Goal: Communication & Community: Answer question/provide support

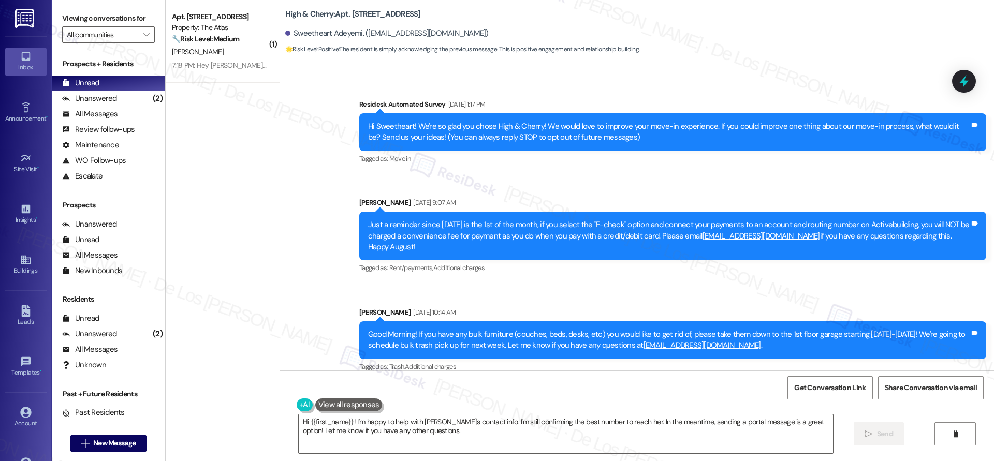
scroll to position [9921, 0]
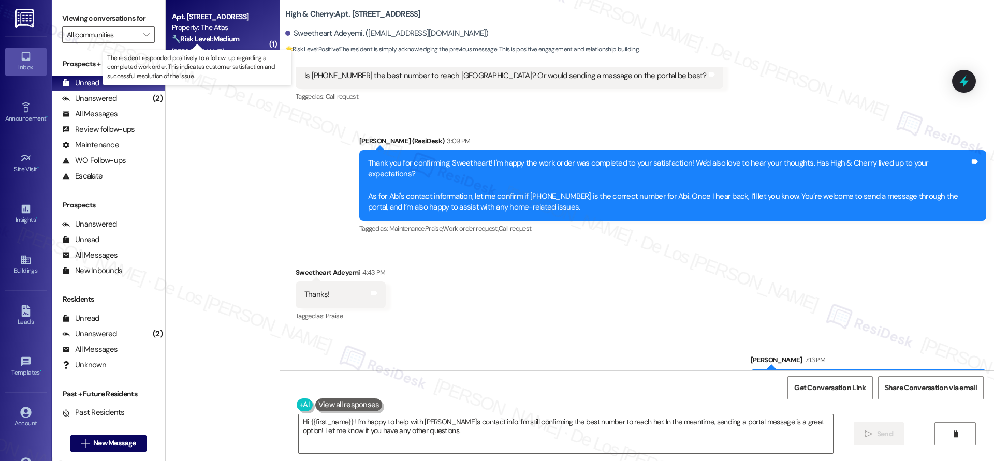
click at [213, 41] on strong "🔧 Risk Level: Medium" at bounding box center [205, 38] width 67 height 9
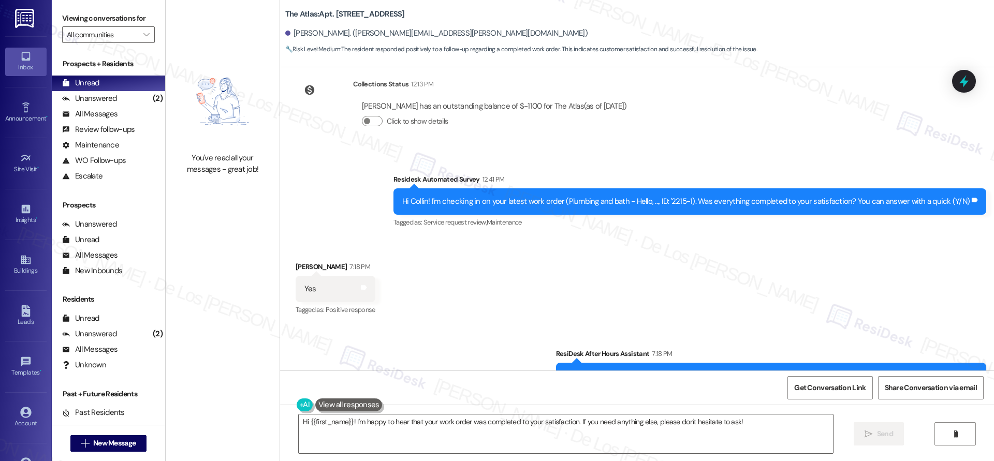
scroll to position [6883, 0]
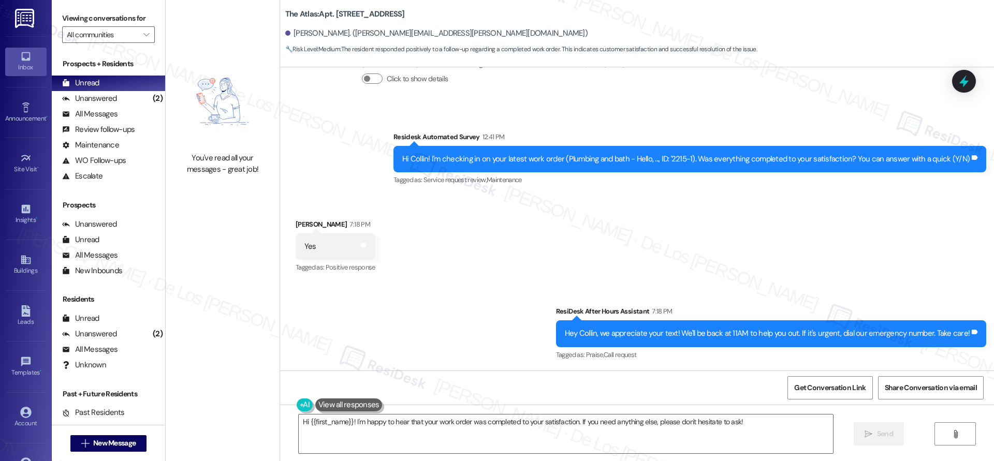
click at [407, 459] on div "Hi {{first_name}}! I'm happy to hear that your work order was completed to your…" at bounding box center [637, 444] width 714 height 78
click at [417, 417] on textarea "Hi {{first_name}}! I'm happy to hear that your work order was completed to your…" at bounding box center [566, 434] width 534 height 39
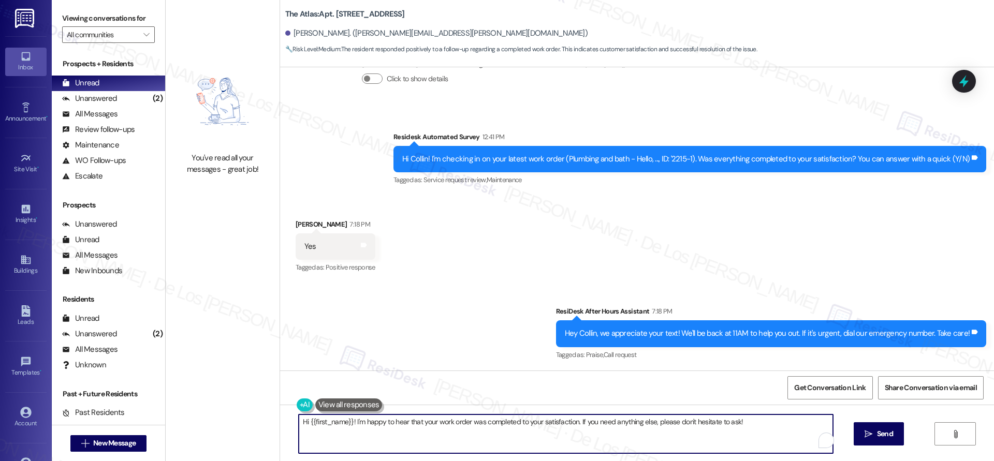
click at [417, 417] on textarea "Hi {{first_name}}! I'm happy to hear that your work order was completed to your…" at bounding box center [566, 434] width 534 height 39
paste textarea "I'm glad to know you're satisfied with your recent work order. If I may ask..ov…"
type textarea "I'm glad to know you're satisfied with your recent work order. If I may ask..ov…"
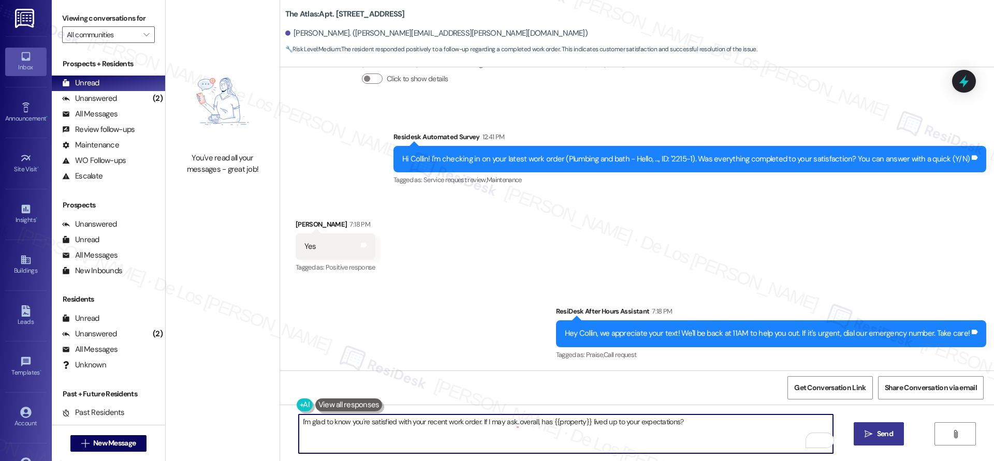
click at [875, 433] on span "Send" at bounding box center [885, 434] width 20 height 11
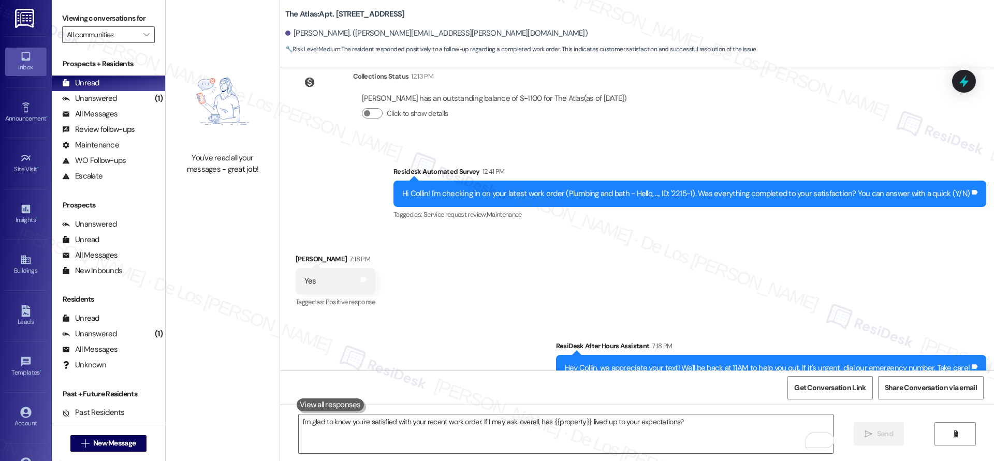
scroll to position [6795, 0]
